Goal: Information Seeking & Learning: Learn about a topic

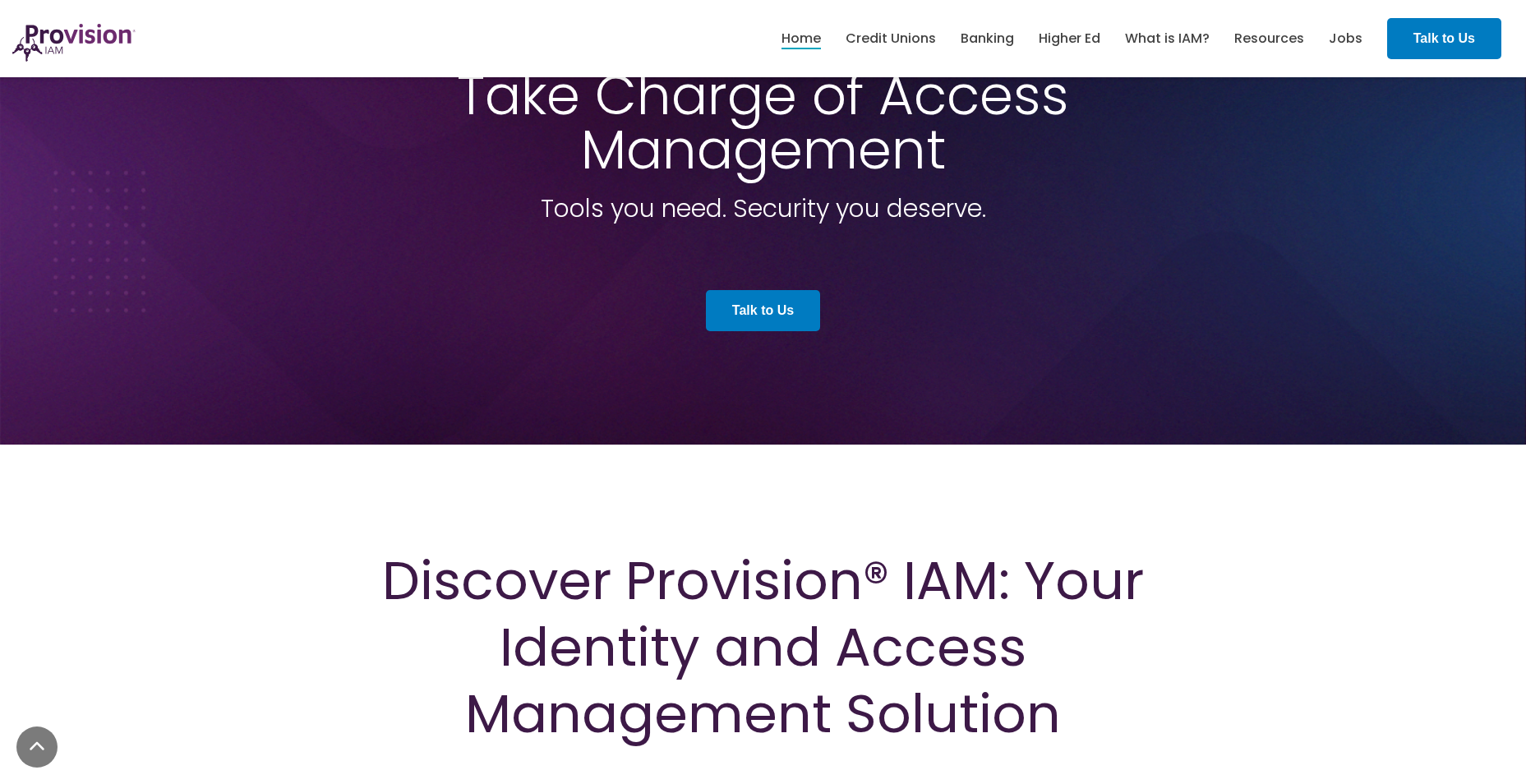
scroll to position [575, 0]
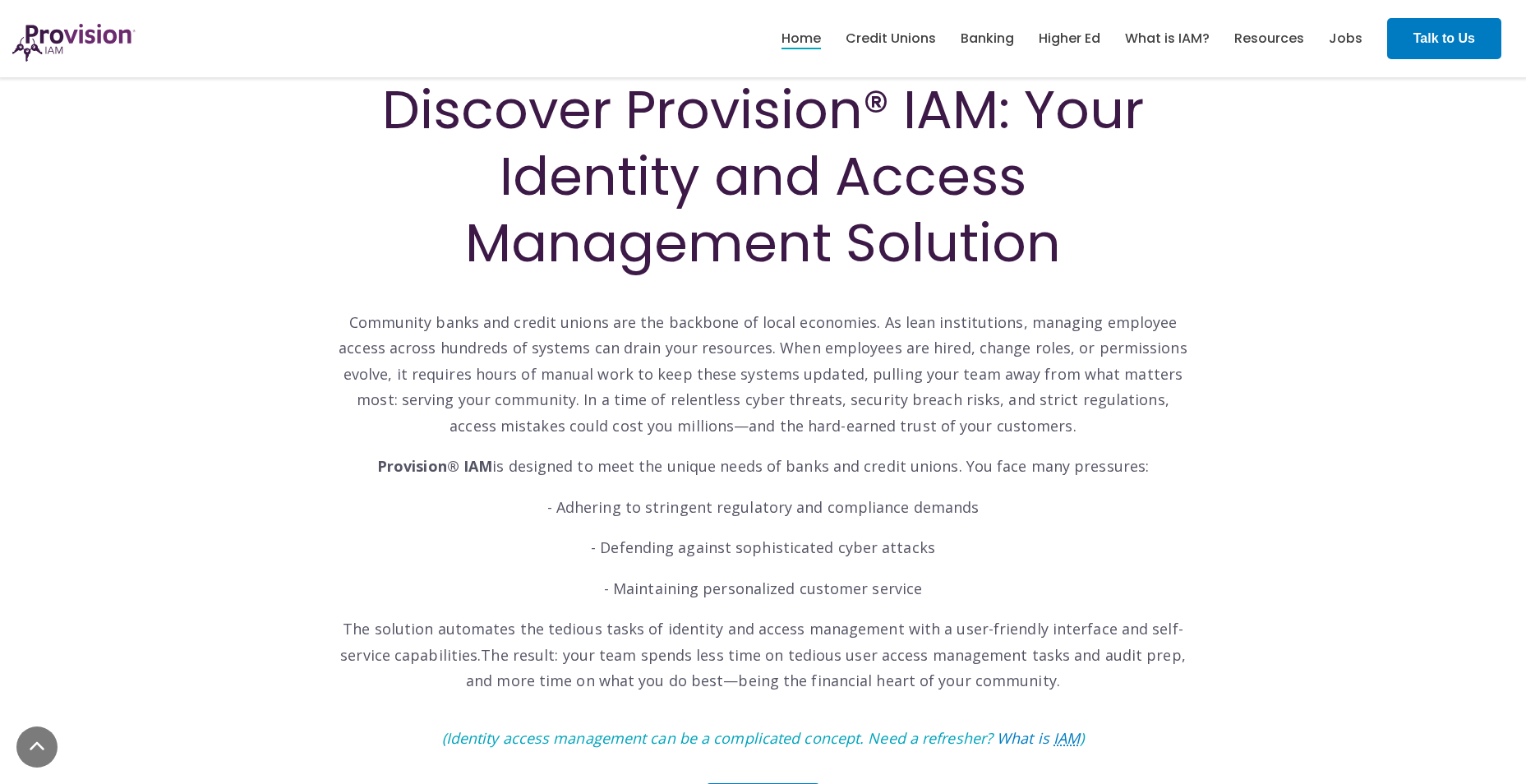
click at [402, 364] on p "Community banks and credit unions are the backbone of local economies. As lean …" at bounding box center [763, 361] width 855 height 155
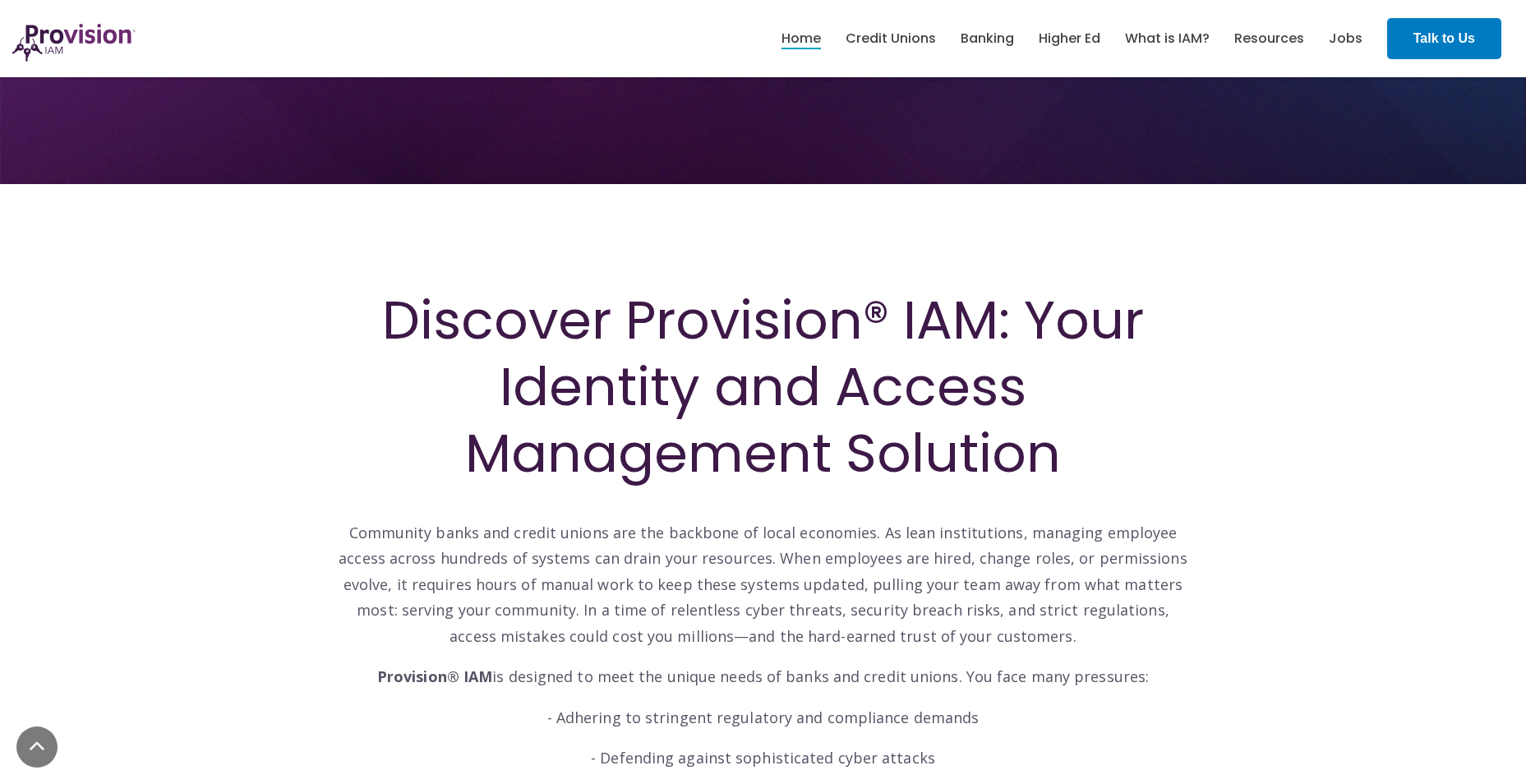
scroll to position [329, 0]
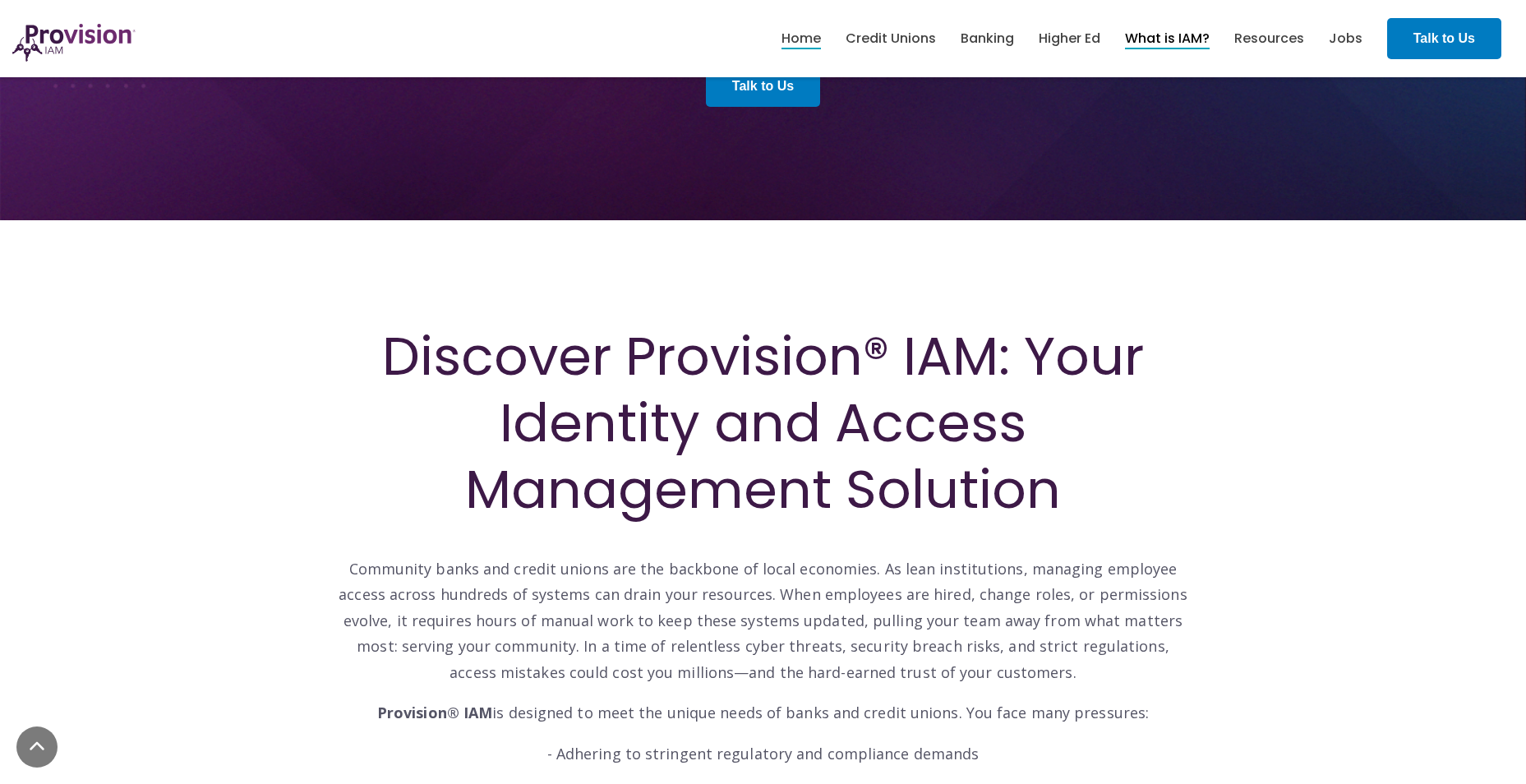
click at [1179, 37] on link "What is IAM?" at bounding box center [1167, 38] width 85 height 28
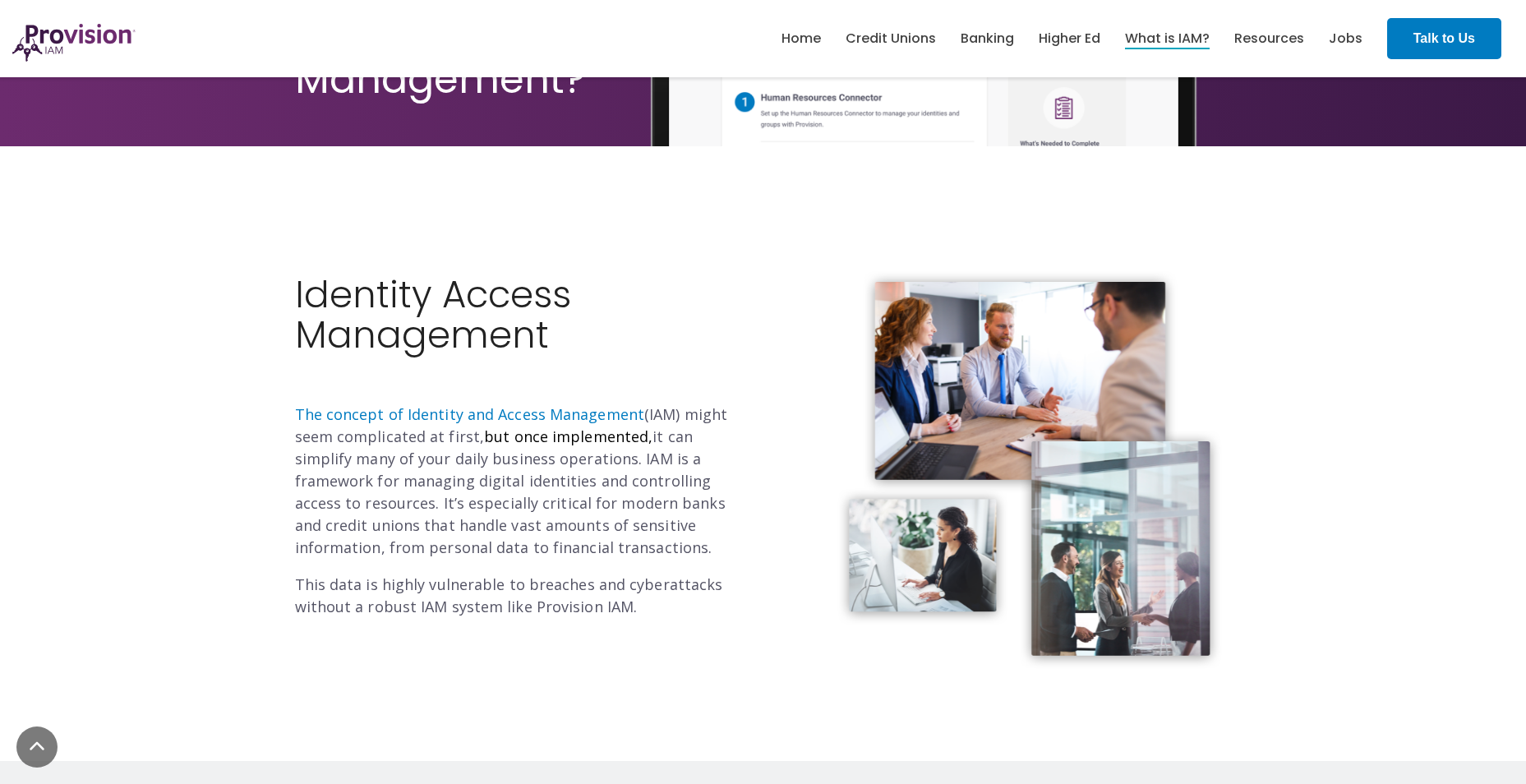
scroll to position [329, 0]
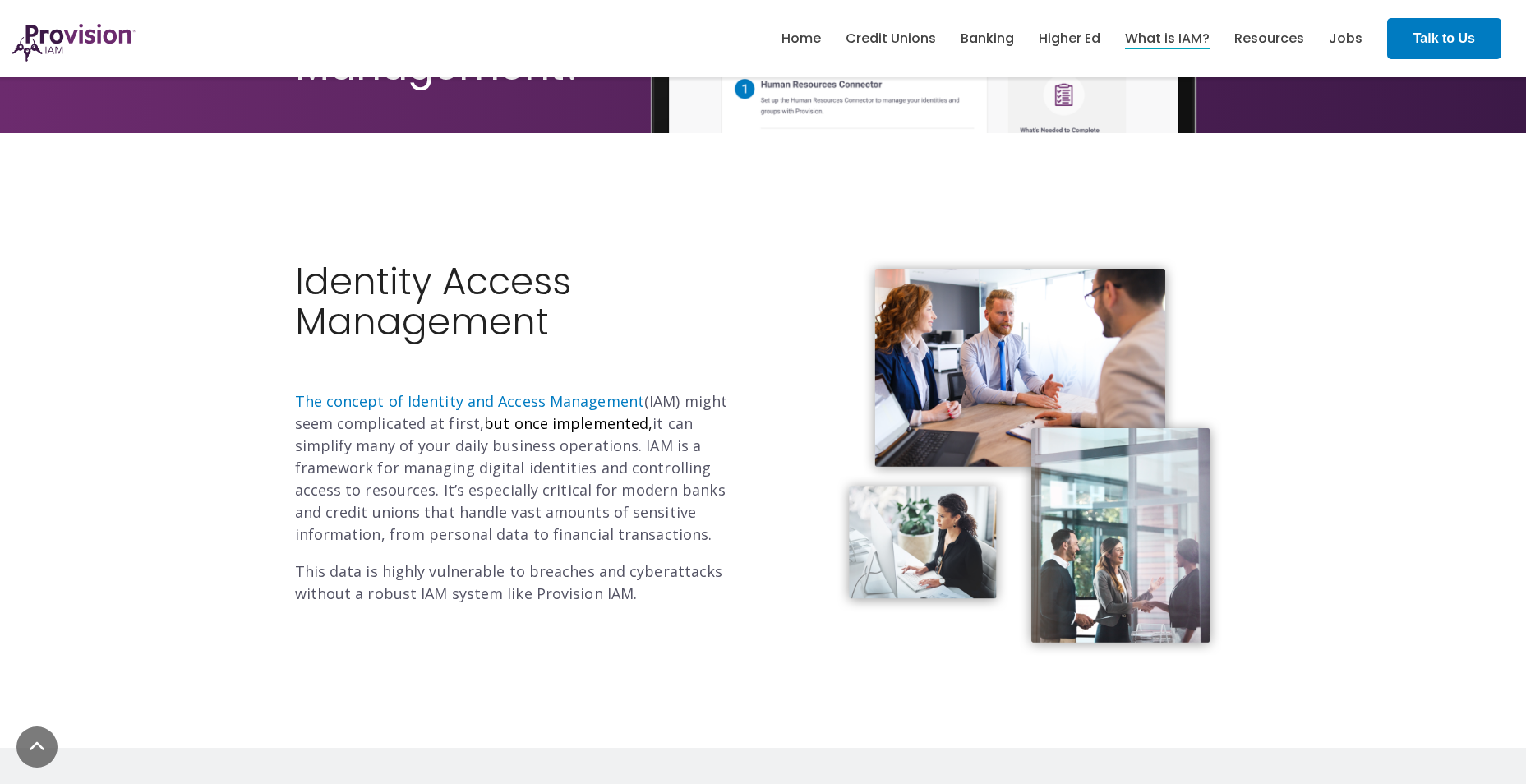
drag, startPoint x: 716, startPoint y: 565, endPoint x: 610, endPoint y: 553, distance: 106.7
click at [715, 565] on p "This data is highly vulnerable to breaches and cyberattacks without a robust IA…" at bounding box center [523, 582] width 456 height 45
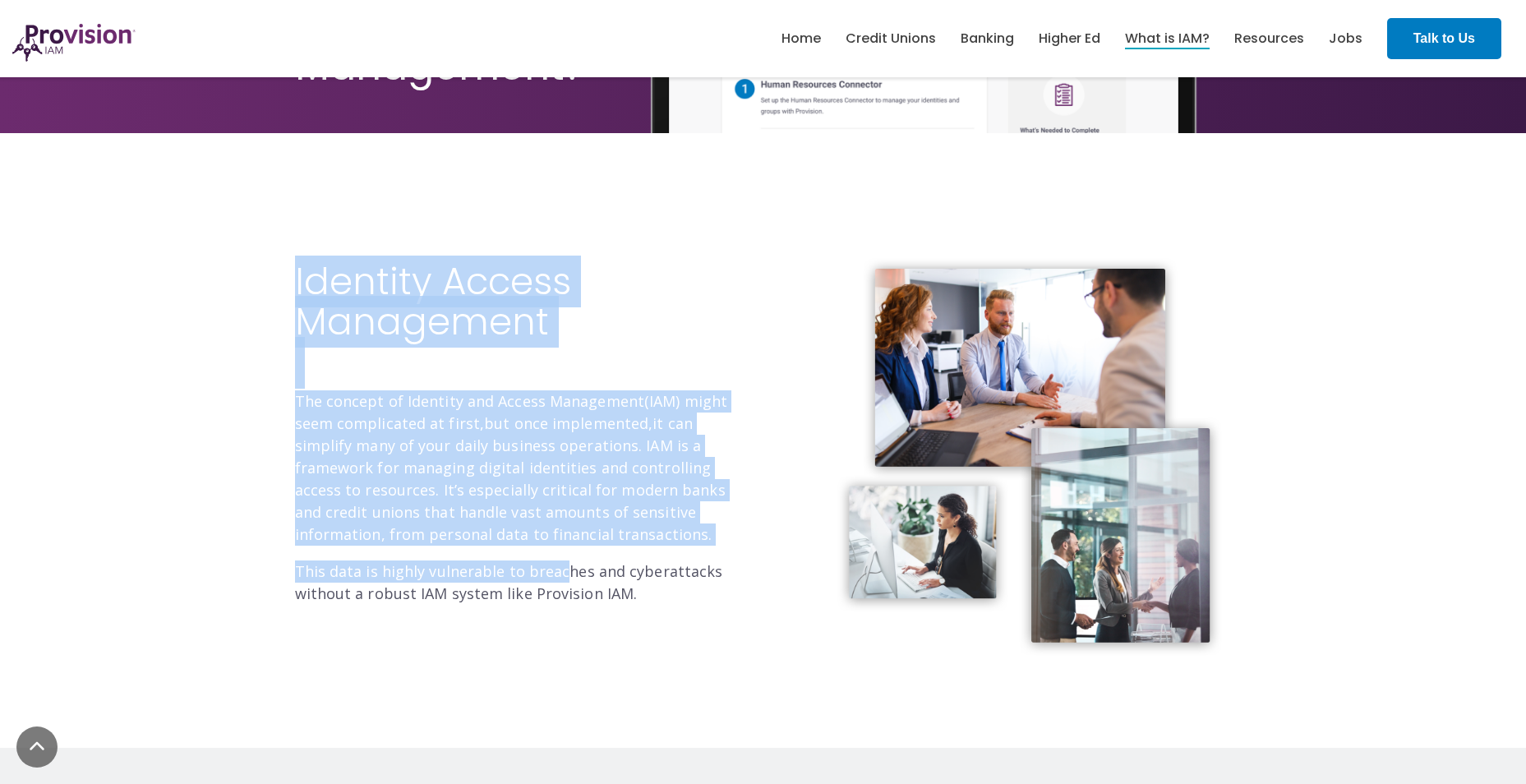
drag, startPoint x: 557, startPoint y: 549, endPoint x: 267, endPoint y: 431, distance: 313.1
click at [267, 431] on div "Identity Access Management The concept of Identity and Access Management (IAM) …" at bounding box center [763, 441] width 1526 height 615
click at [500, 528] on p "The concept of Identity and Access Management (IAM) might seem complicated at f…" at bounding box center [523, 468] width 456 height 155
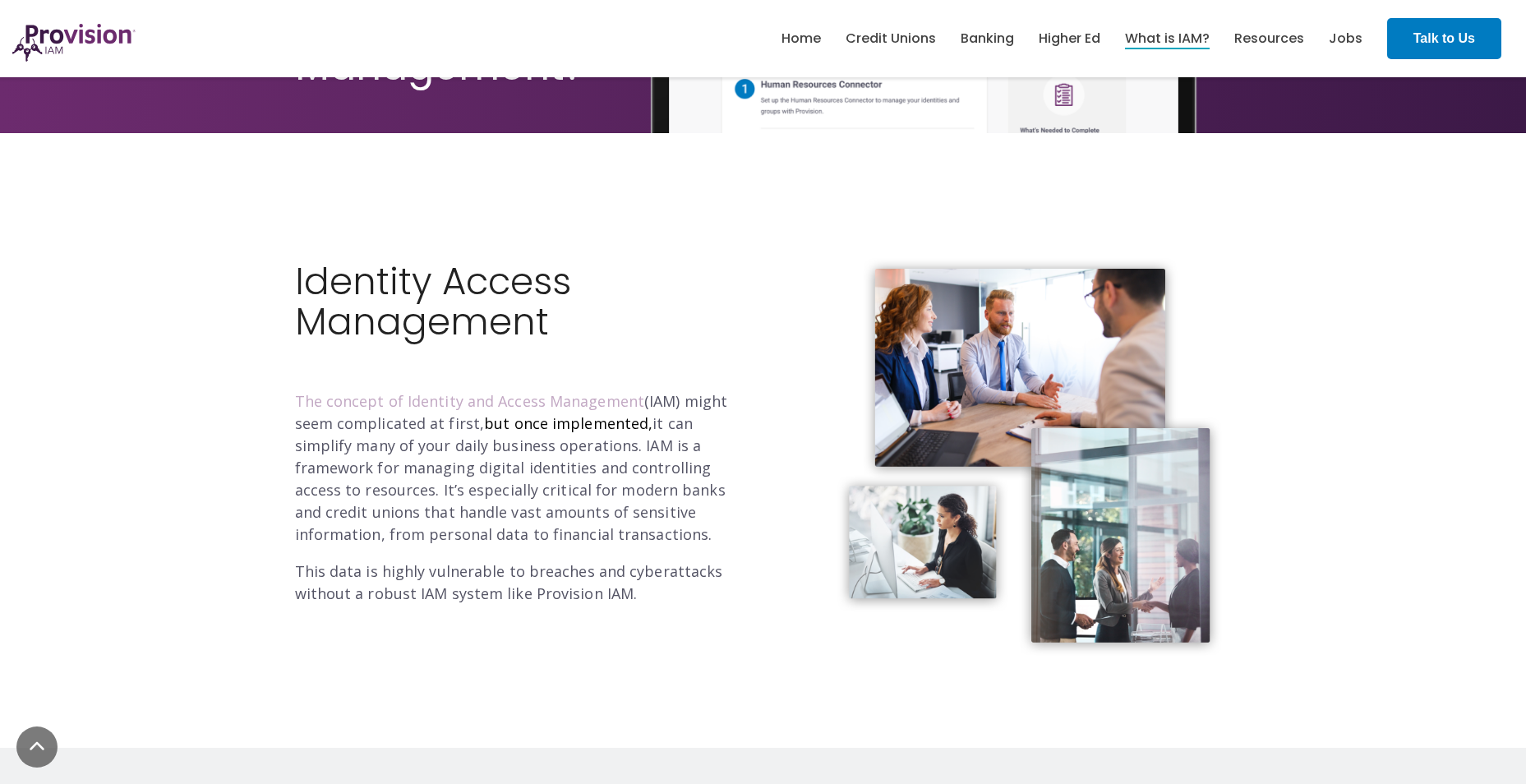
drag, startPoint x: 507, startPoint y: 529, endPoint x: 298, endPoint y: 401, distance: 245.1
click at [298, 401] on p "The concept of Identity and Access Management (IAM) might seem complicated at f…" at bounding box center [523, 468] width 456 height 155
copy p "The concept of Identity and Access Management (IAM) might seem complicated at f…"
